Goal: Navigation & Orientation: Find specific page/section

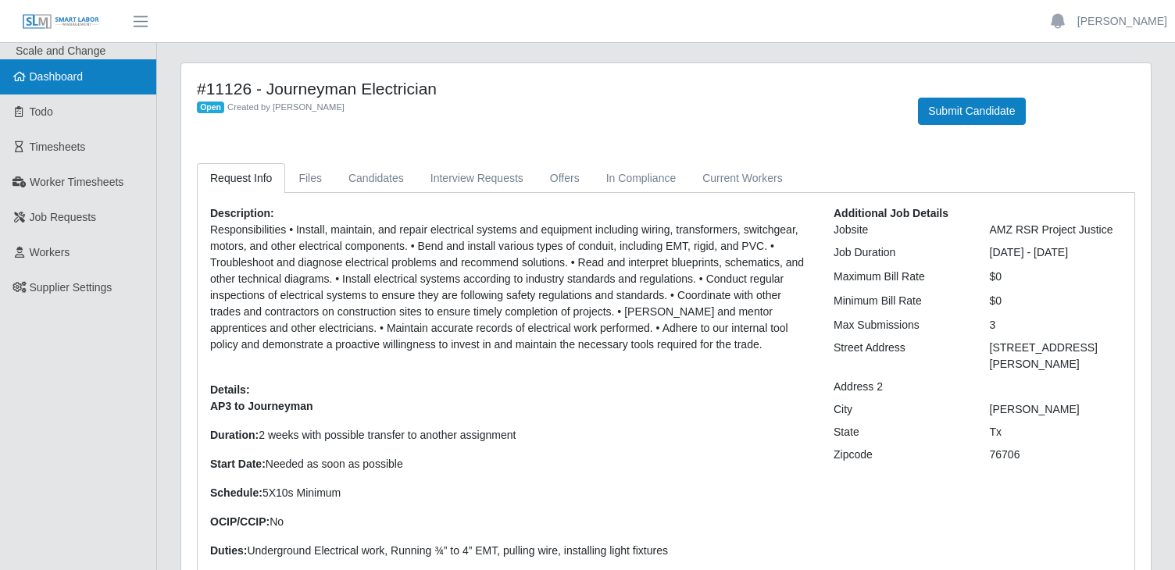
click at [77, 84] on link "Dashboard" at bounding box center [78, 76] width 156 height 35
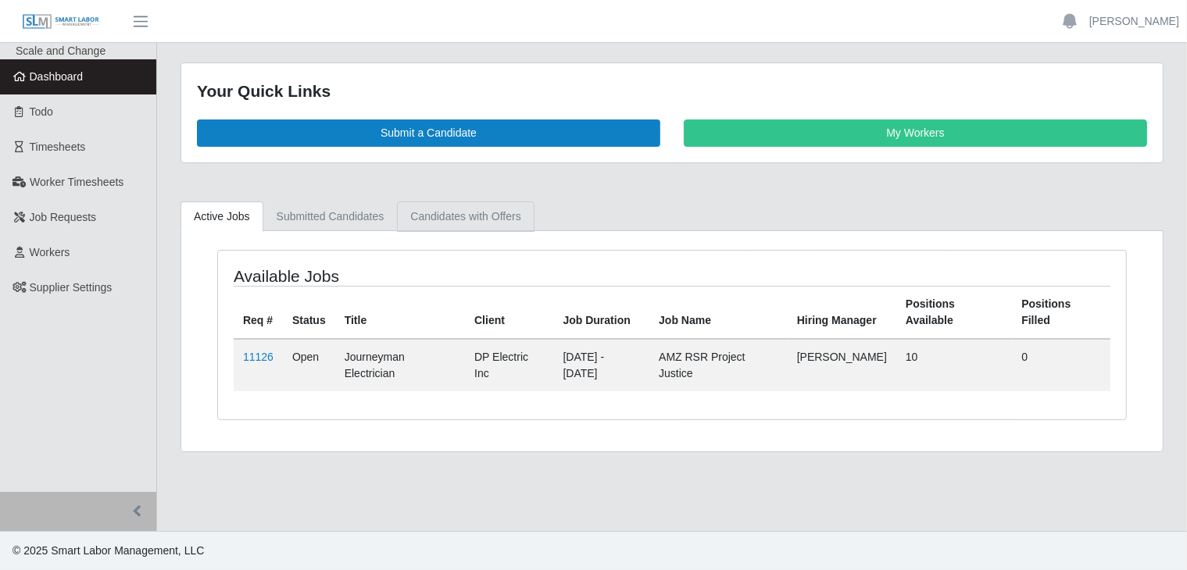
click at [430, 216] on link "Candidates with Offers" at bounding box center [465, 217] width 137 height 30
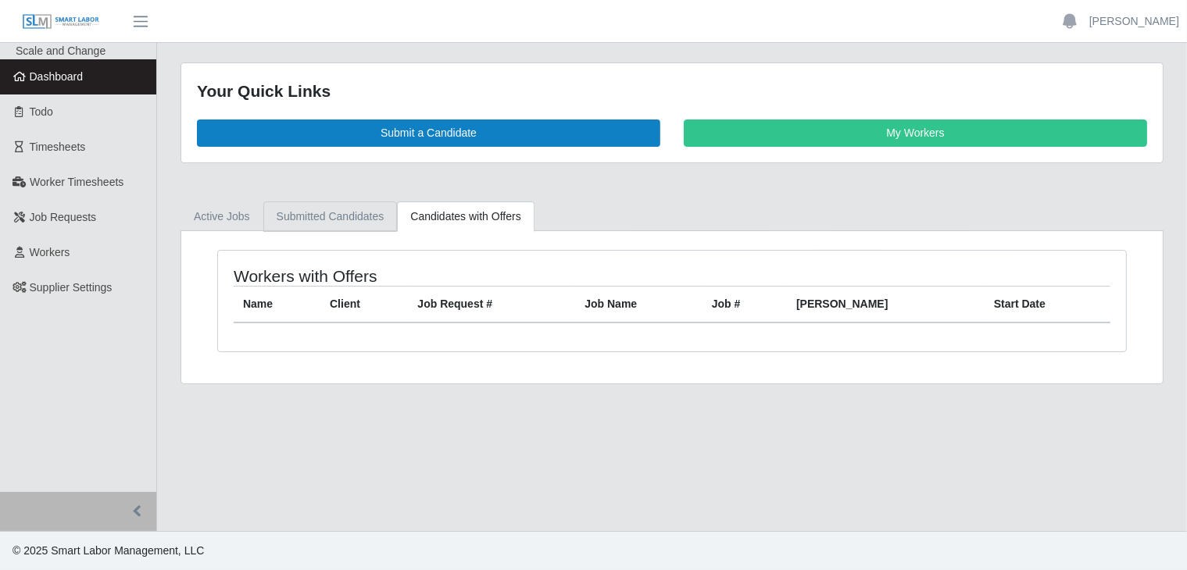
click at [346, 213] on link "Submitted Candidates" at bounding box center [330, 217] width 134 height 30
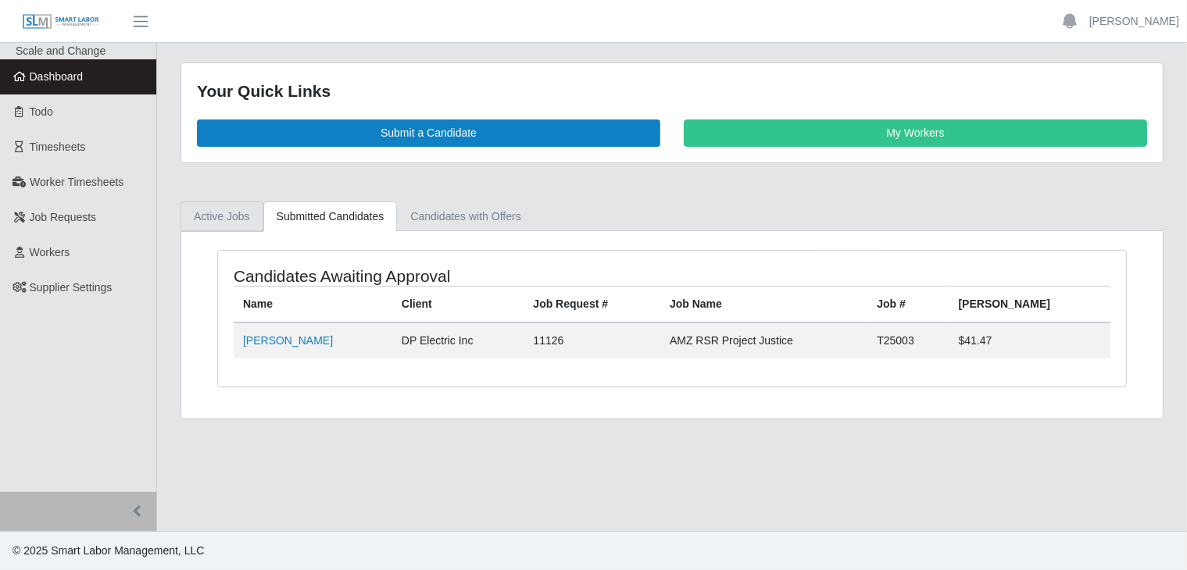
click at [231, 216] on link "Active Jobs" at bounding box center [222, 217] width 83 height 30
